Goal: Task Accomplishment & Management: Manage account settings

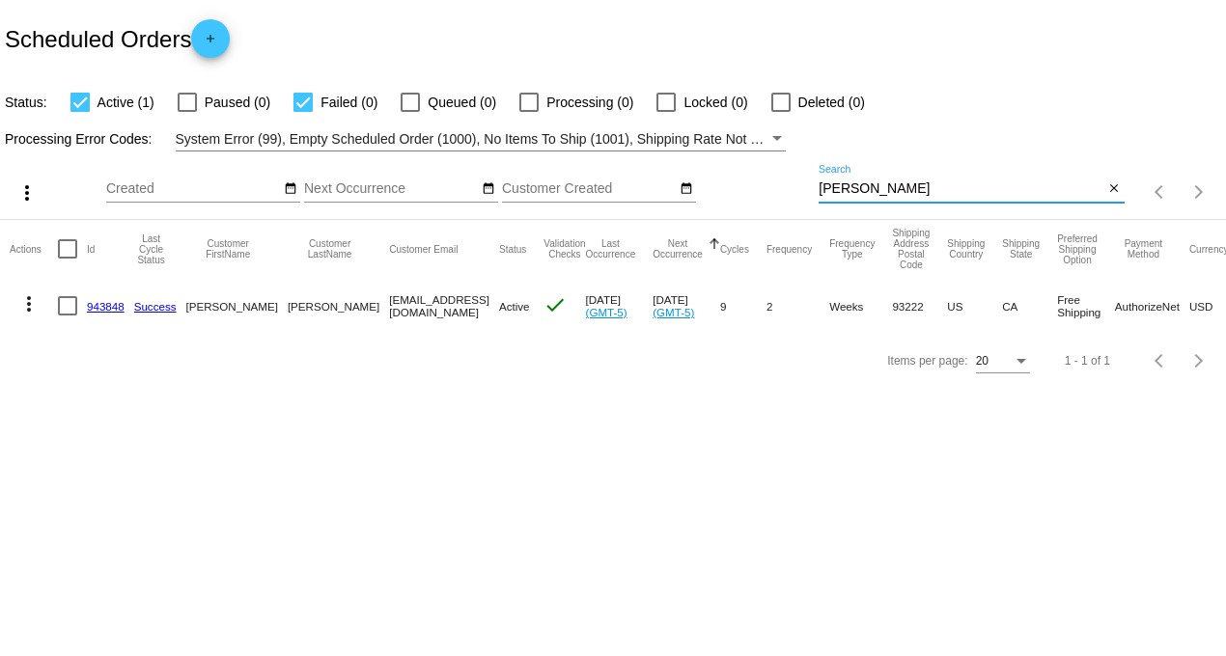
drag, startPoint x: 852, startPoint y: 194, endPoint x: 764, endPoint y: 194, distance: 88.8
click at [764, 194] on div "more_vert Aug Jan Feb Mar [DATE]" at bounding box center [613, 186] width 1226 height 69
type input "swank"
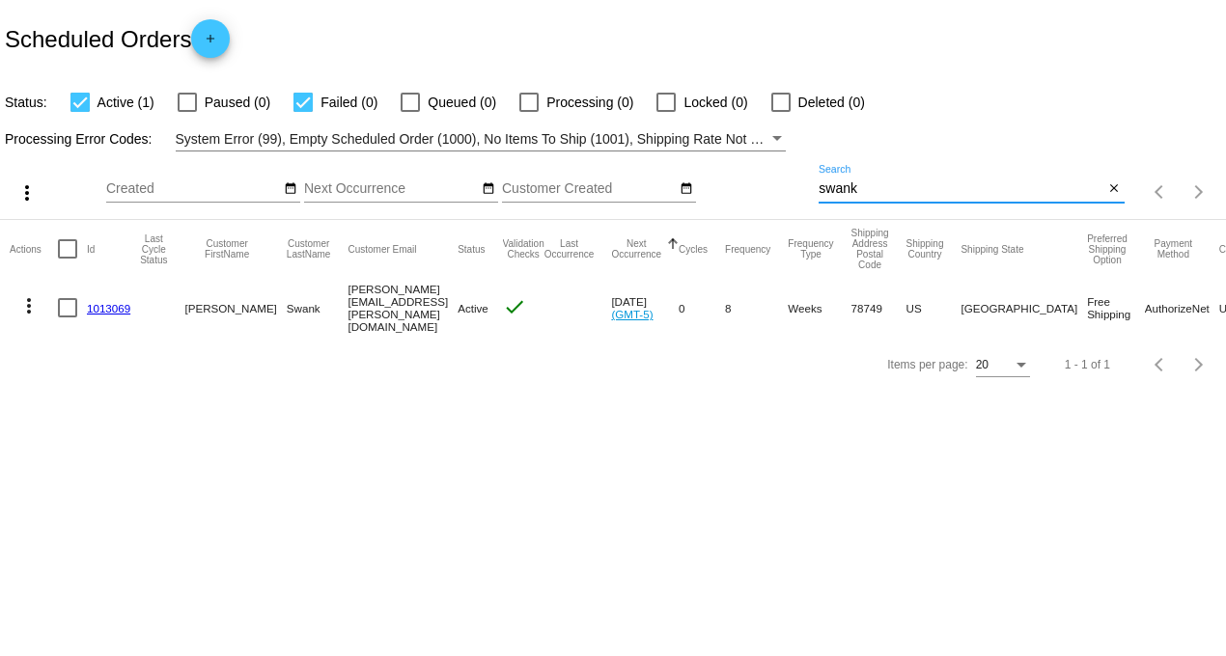
click at [119, 306] on link "1013069" at bounding box center [108, 308] width 43 height 13
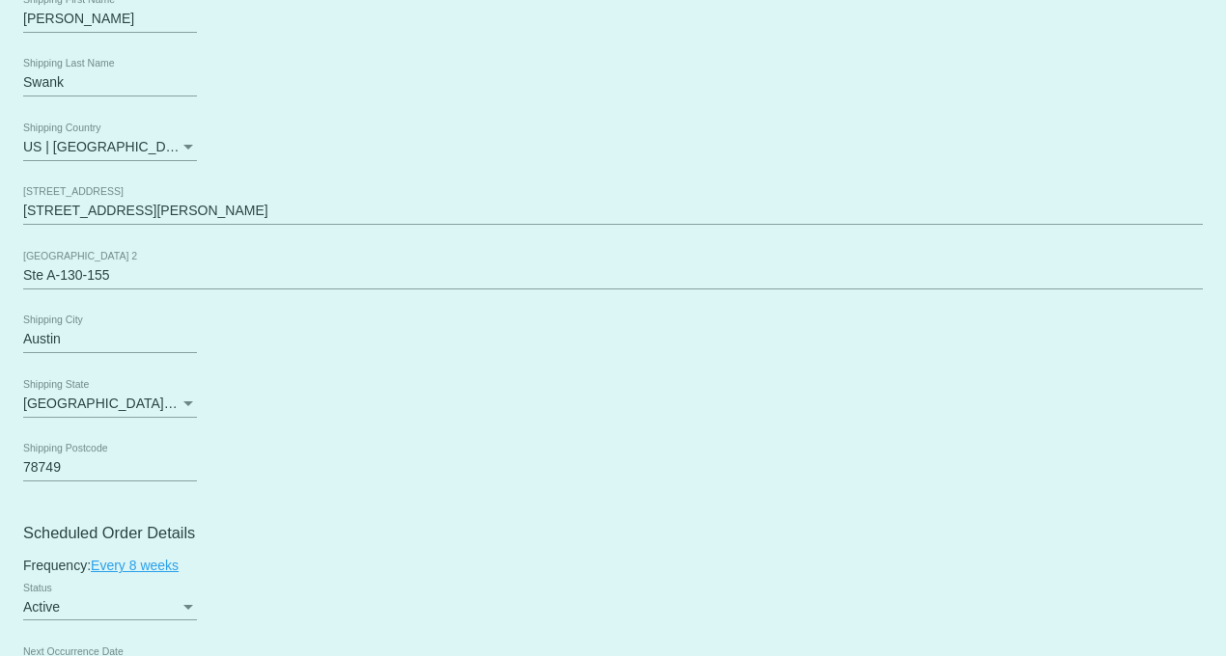
scroll to position [429, 0]
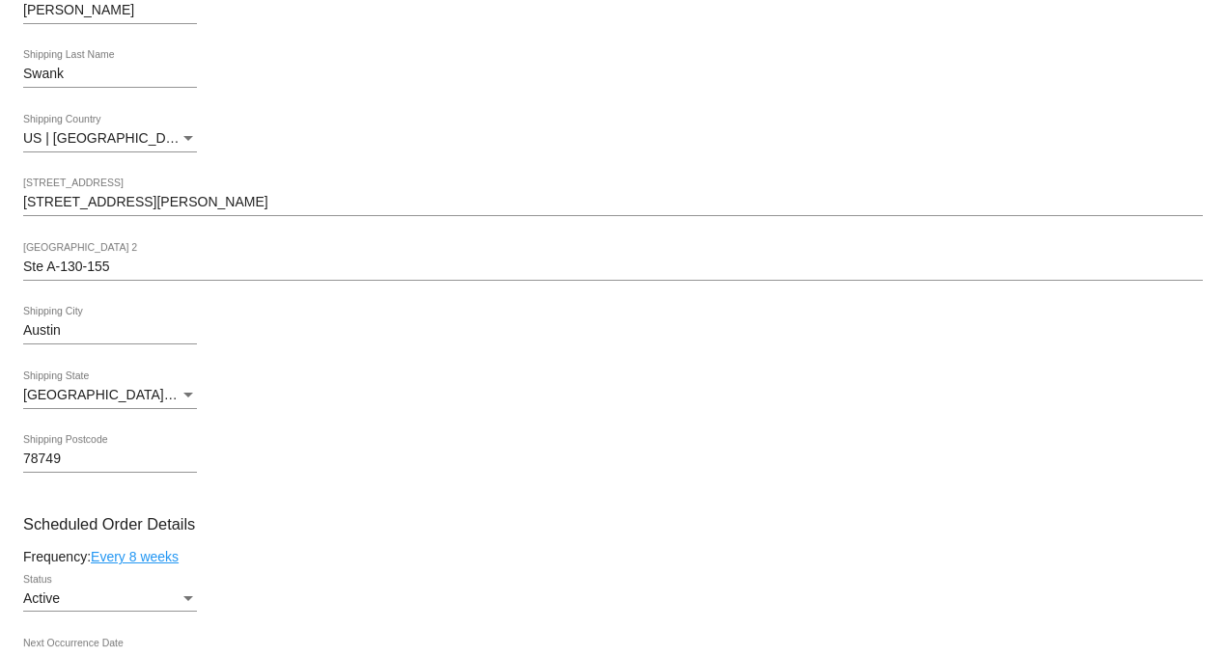
click at [90, 273] on input "Ste A-130-155" at bounding box center [613, 267] width 1180 height 15
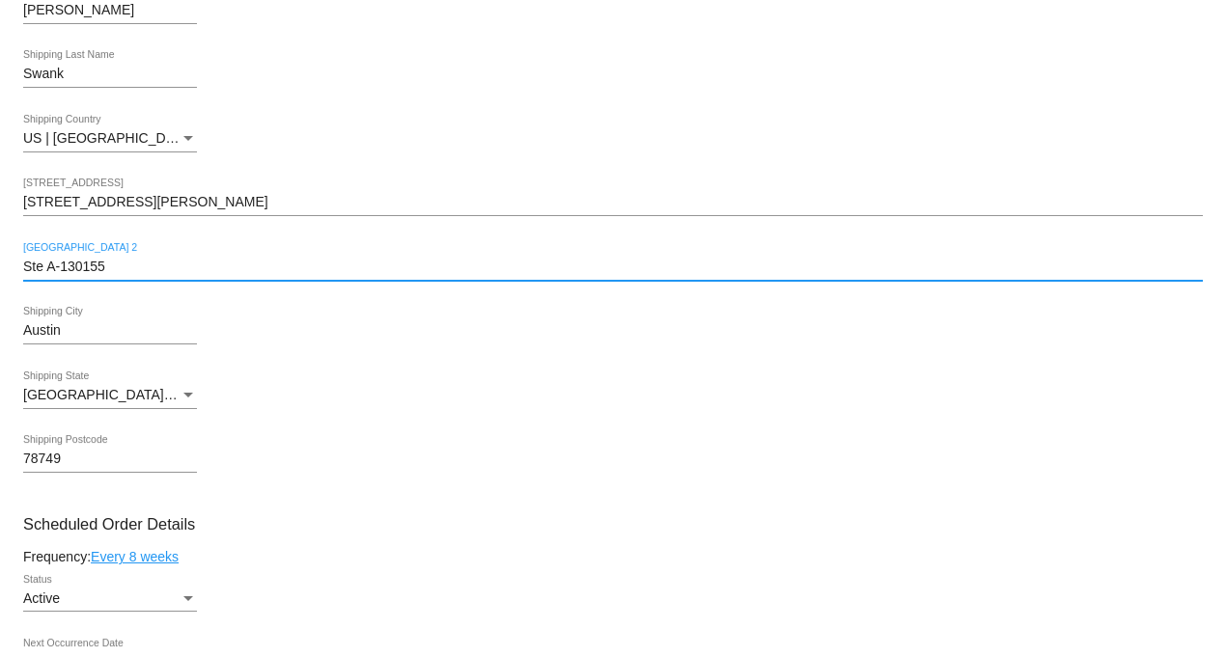
type input "Ste A-130 155"
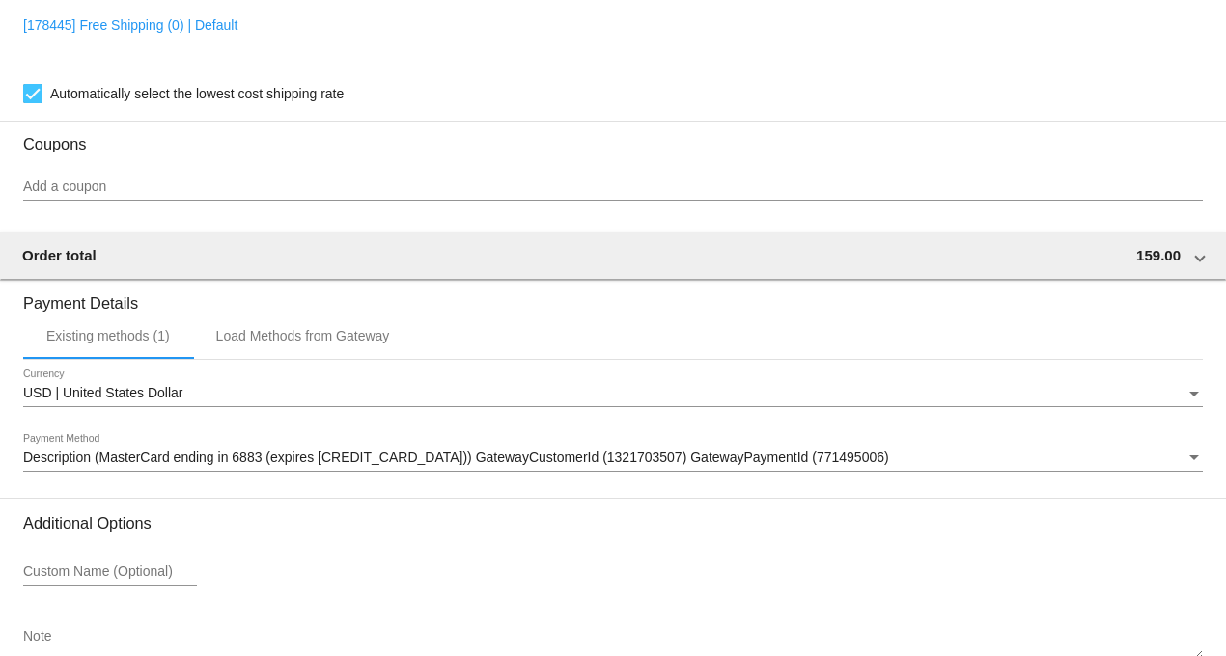
scroll to position [1904, 0]
